Goal: Entertainment & Leisure: Consume media (video, audio)

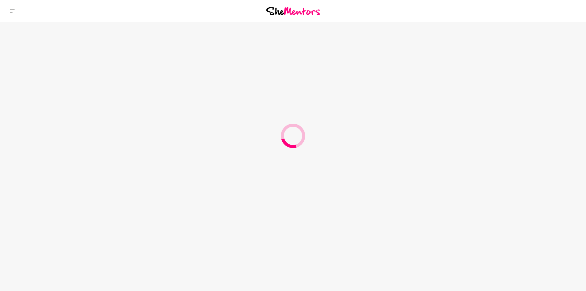
drag, startPoint x: 0, startPoint y: 0, endPoint x: 502, endPoint y: 18, distance: 502.4
click at [512, 9] on div "Dashboard Profile Saved Items Membership Logout Dashboard Profile Saved Items M…" at bounding box center [487, 11] width 195 height 22
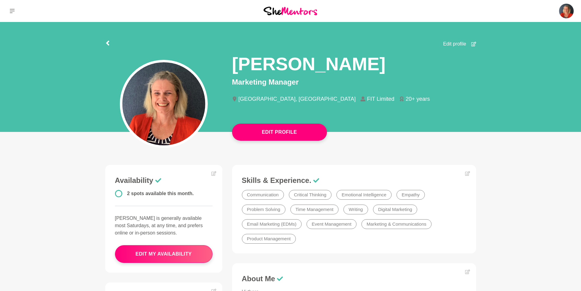
drag, startPoint x: 359, startPoint y: 131, endPoint x: 364, endPoint y: 127, distance: 6.0
click at [360, 131] on div "[PERSON_NAME] Marketing Manager [GEOGRAPHIC_DATA], [GEOGRAPHIC_DATA] FIT Limite…" at bounding box center [290, 92] width 381 height 88
drag, startPoint x: 10, startPoint y: 12, endPoint x: 10, endPoint y: 16, distance: 4.3
click at [10, 12] on icon at bounding box center [12, 11] width 5 height 5
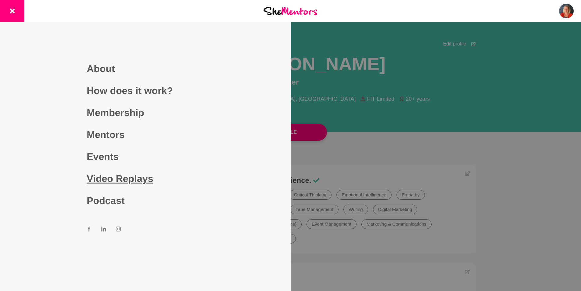
click at [108, 178] on link "Video Replays" at bounding box center [145, 178] width 117 height 22
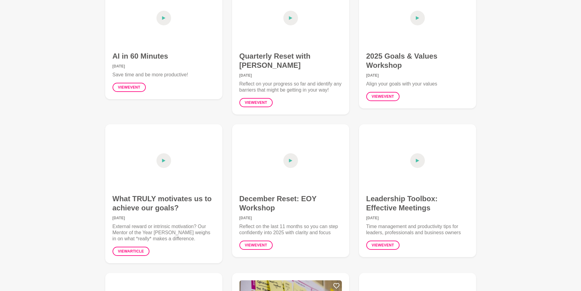
scroll to position [92, 0]
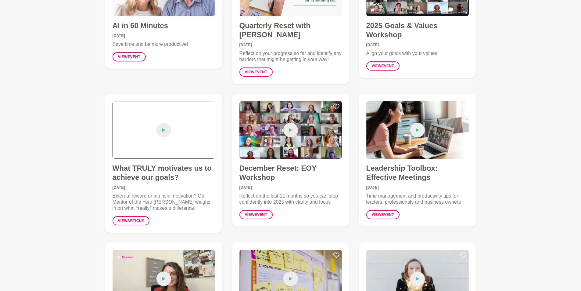
click at [163, 128] on icon at bounding box center [164, 130] width 4 height 15
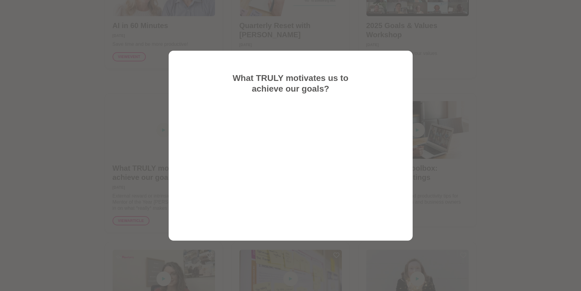
click at [477, 82] on div at bounding box center [290, 145] width 581 height 291
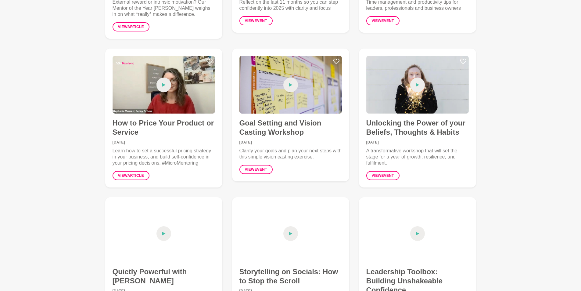
scroll to position [275, 0]
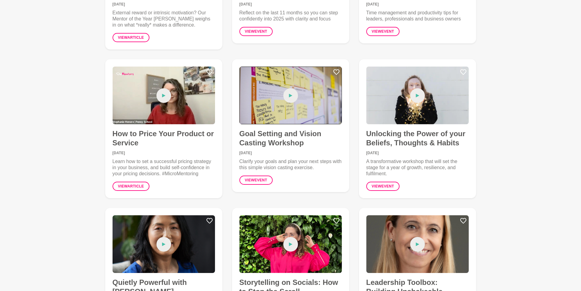
click at [292, 95] on icon at bounding box center [291, 95] width 4 height 15
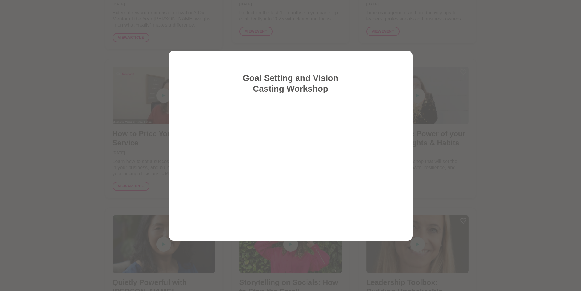
click at [503, 76] on div at bounding box center [290, 145] width 581 height 291
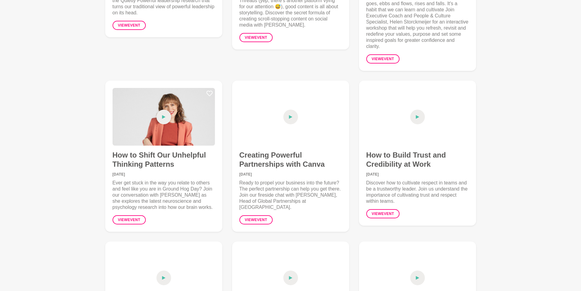
scroll to position [610, 0]
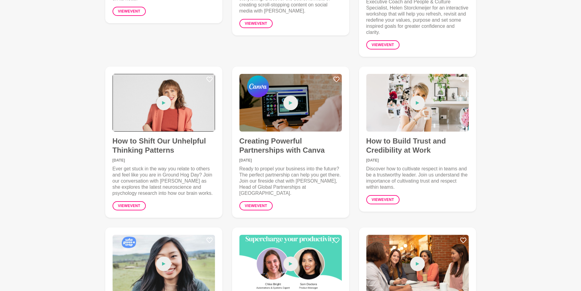
click at [164, 102] on icon at bounding box center [163, 103] width 3 height 4
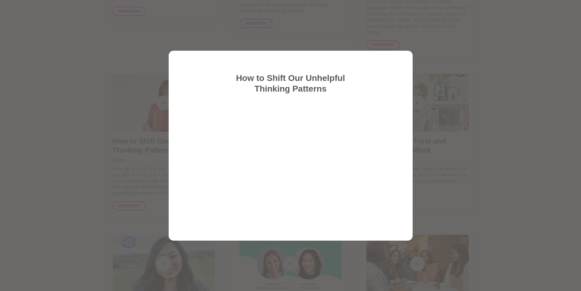
click at [462, 52] on div at bounding box center [290, 145] width 581 height 291
